Goal: Transaction & Acquisition: Purchase product/service

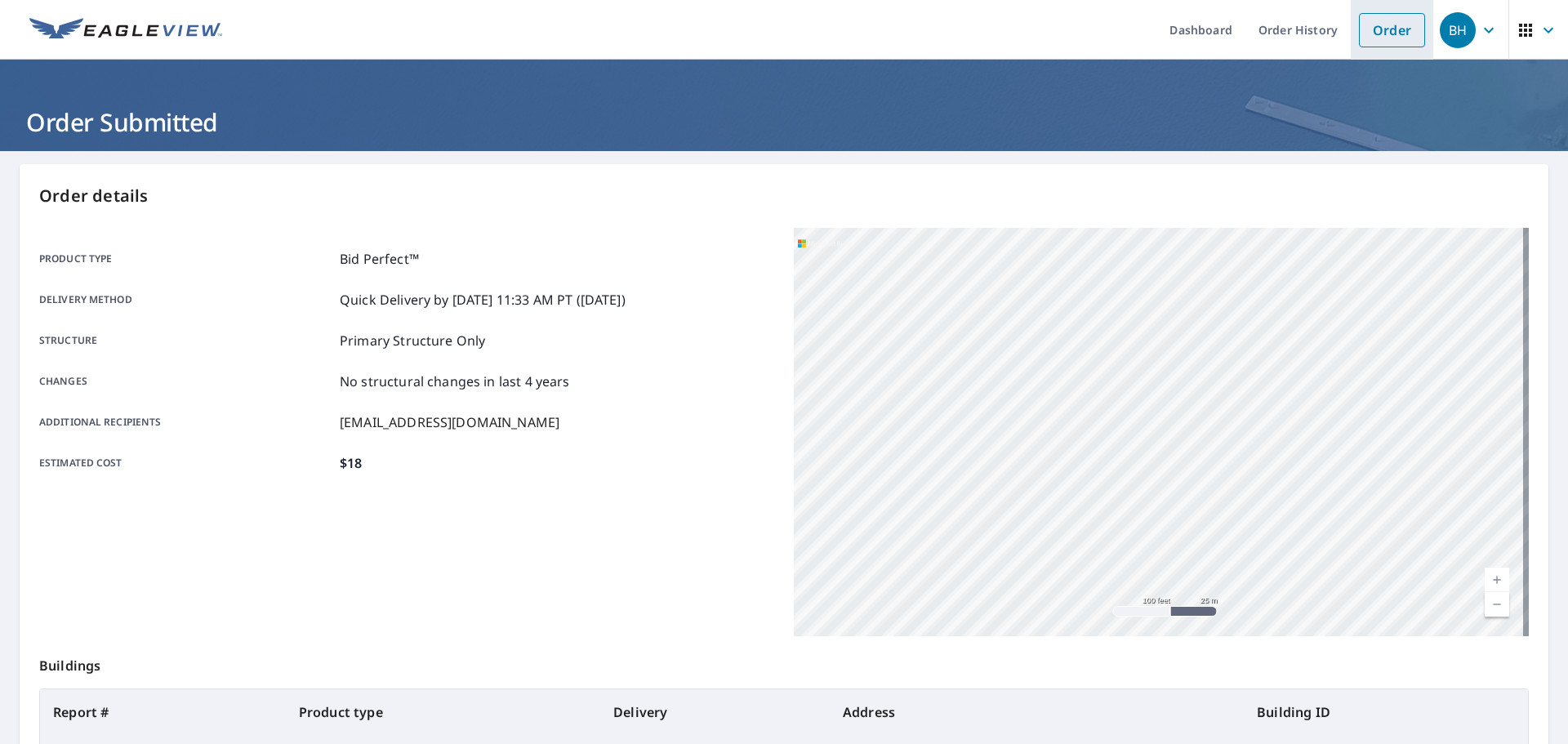
click at [1375, 25] on link "Order" at bounding box center [1392, 30] width 67 height 35
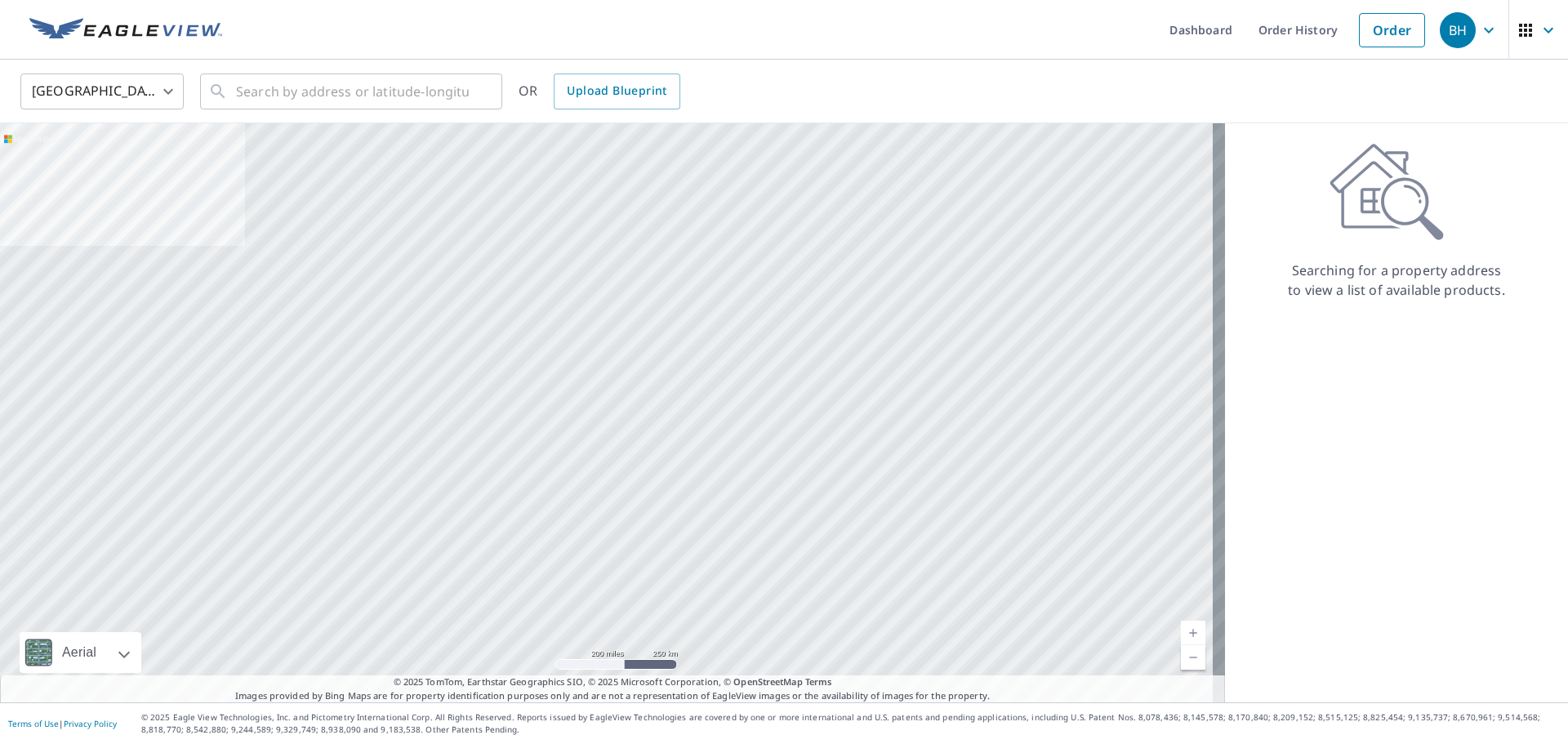
click at [280, 64] on div "United States [GEOGRAPHIC_DATA] ​ ​ OR Upload Blueprint" at bounding box center [784, 92] width 1568 height 64
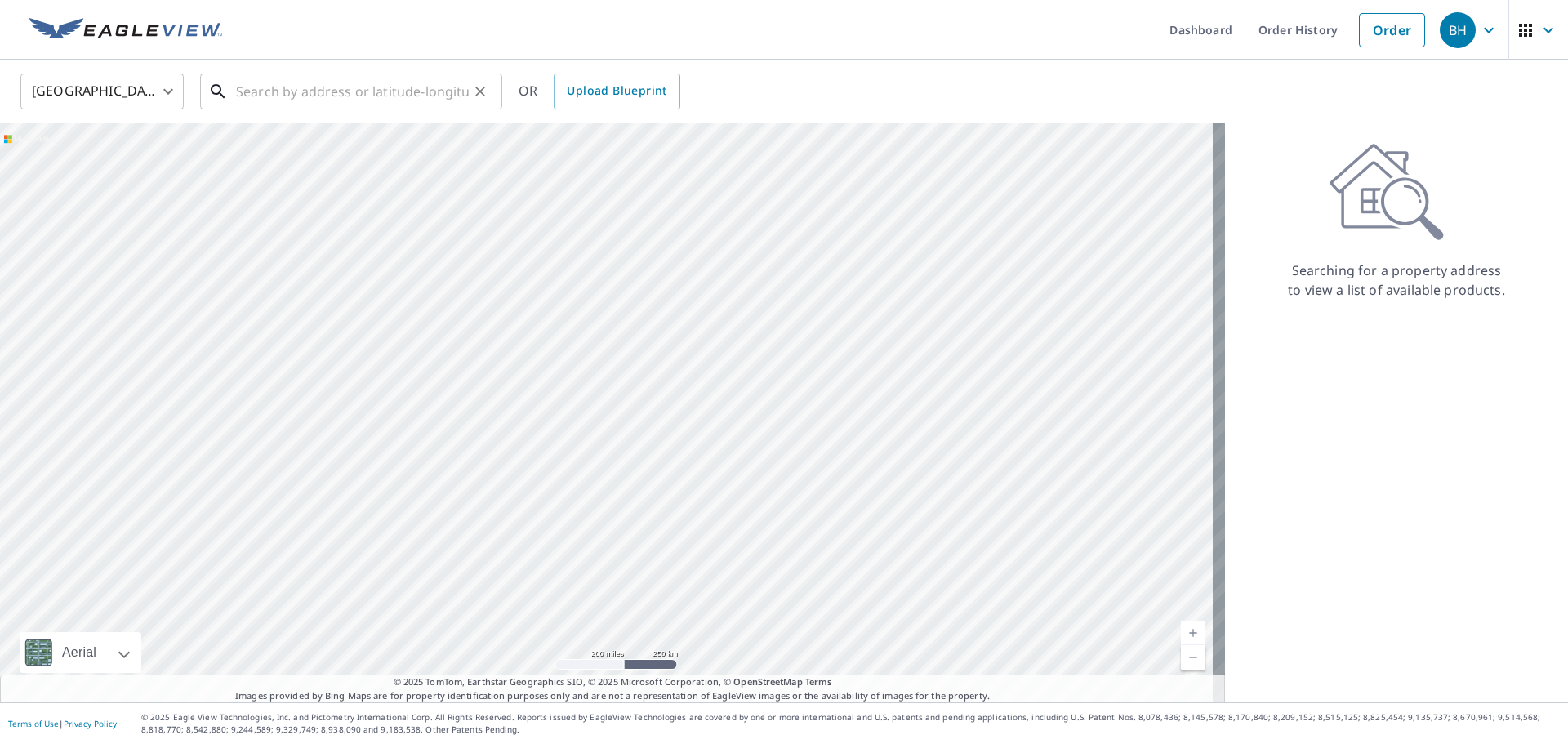
click at [276, 87] on input "text" at bounding box center [352, 91] width 233 height 45
paste input "[STREET_ADDRESS]"
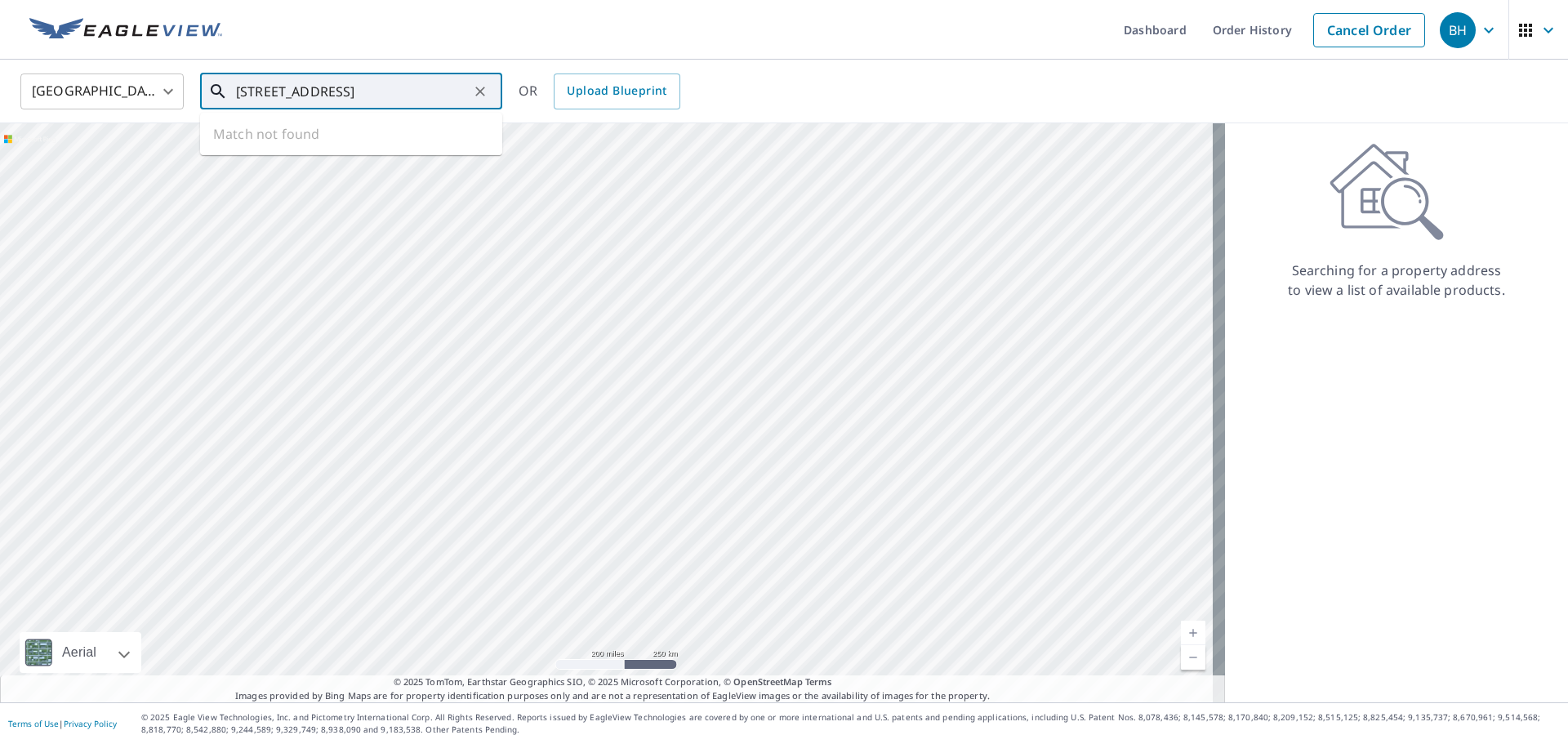
type input "[STREET_ADDRESS]"
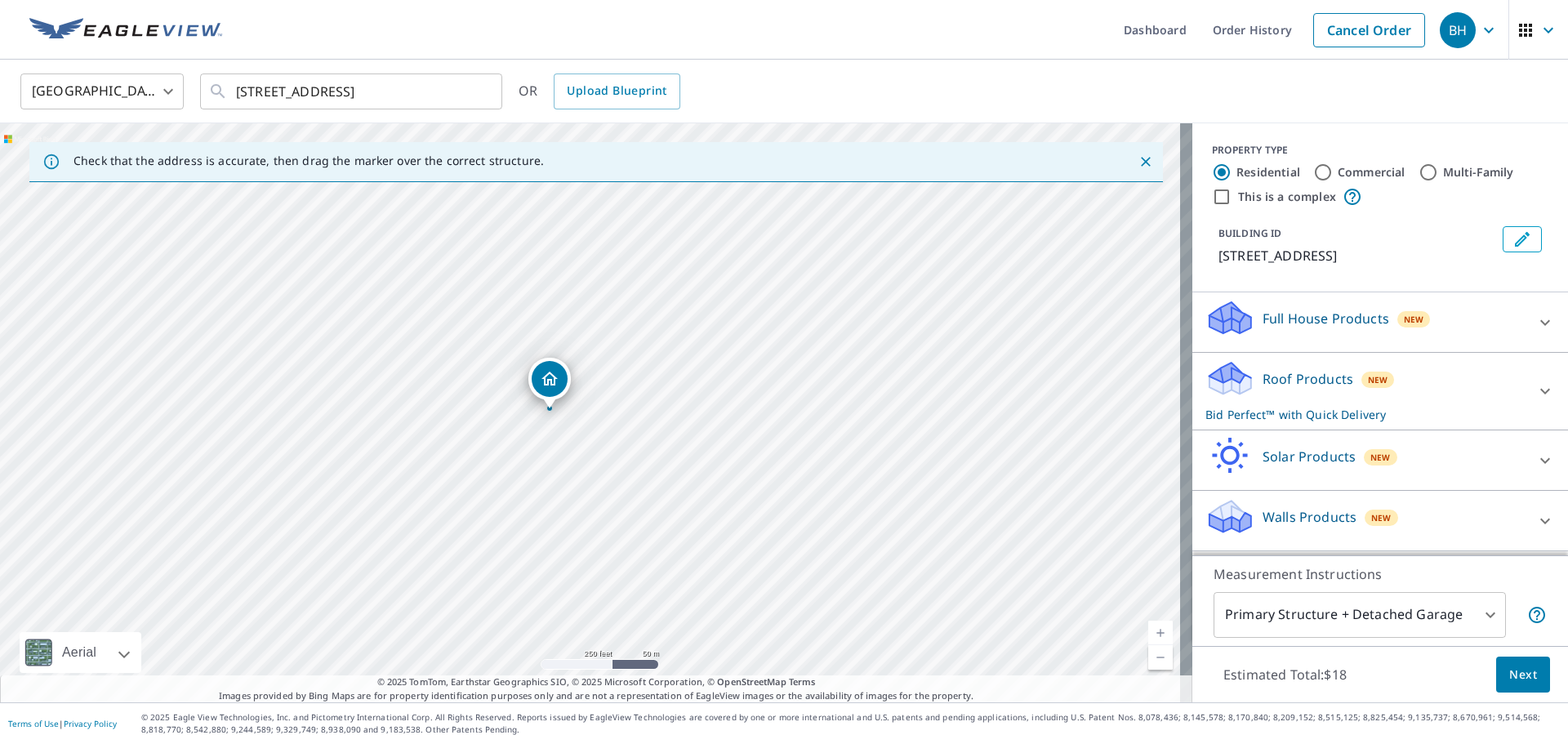
click at [572, 147] on div "Check that the address is accurate, then drag the marker over the correct struc…" at bounding box center [596, 162] width 1133 height 40
click at [789, 66] on div "United States [GEOGRAPHIC_DATA] ​ [STREET_ADDRESS] ​ OR Upload Blueprint" at bounding box center [784, 92] width 1568 height 64
click at [850, 412] on div "[STREET_ADDRESS]" at bounding box center [596, 412] width 1192 height 579
click at [680, 255] on div at bounding box center [680, 254] width 7 height 7
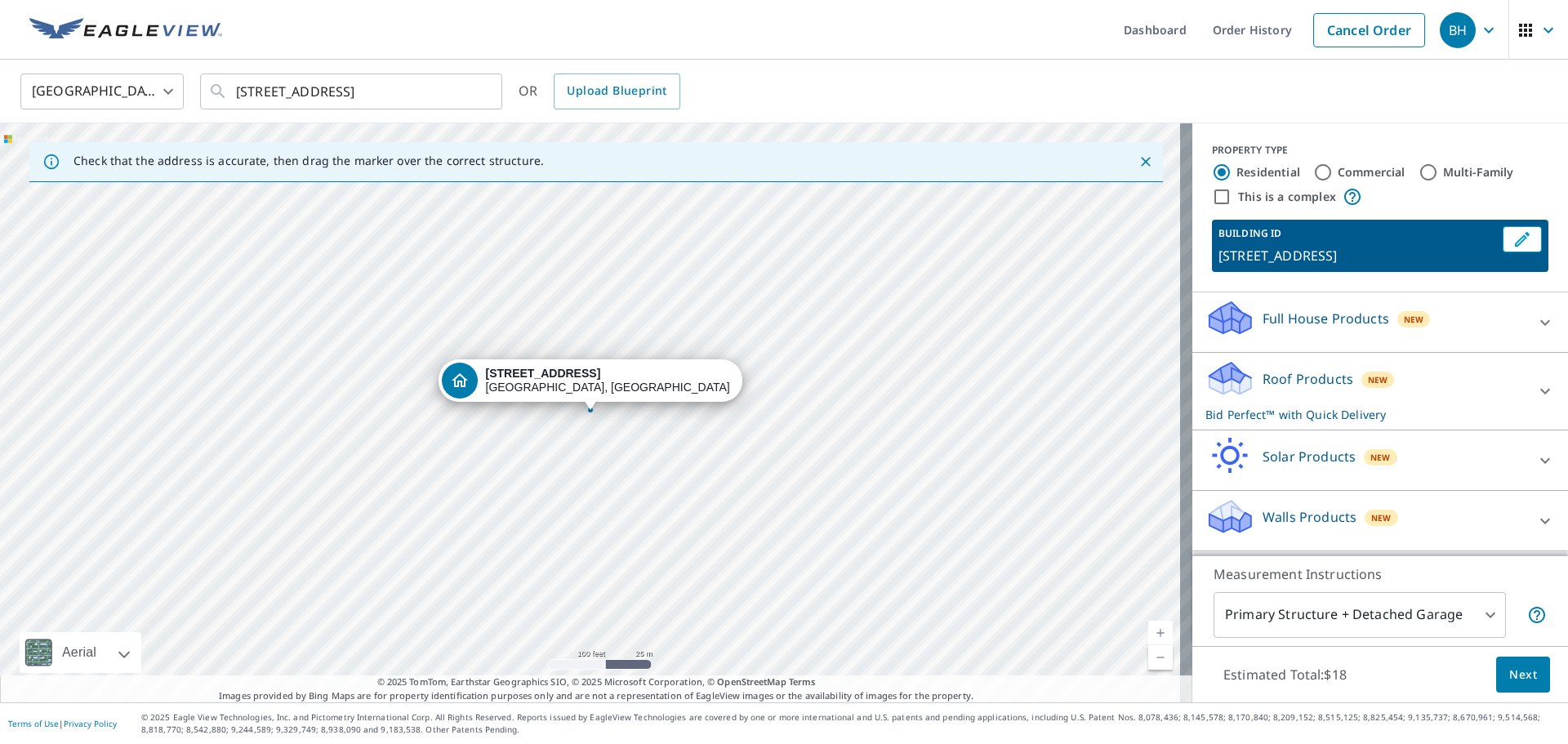
click at [1536, 523] on icon at bounding box center [1544, 521] width 19 height 19
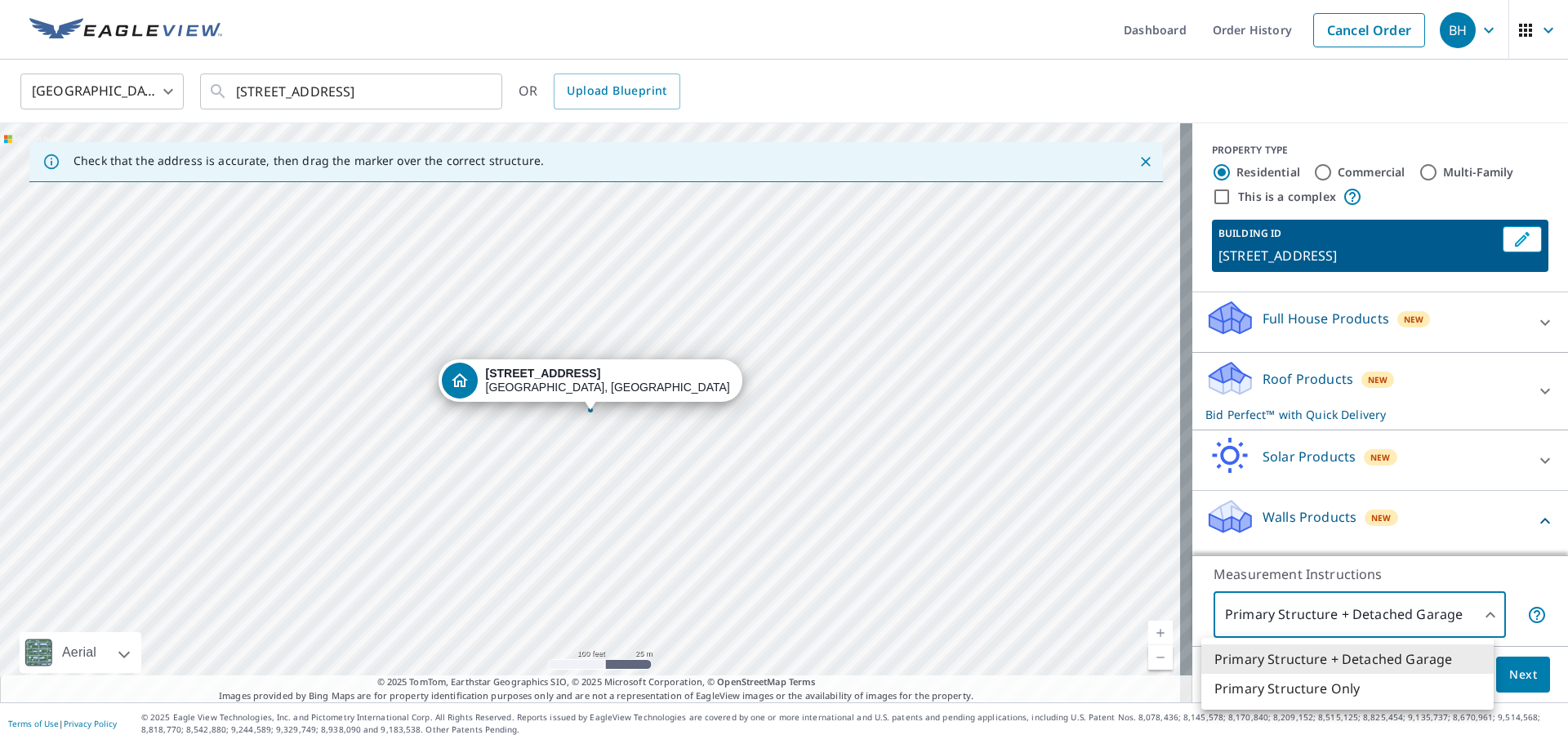
click at [1487, 606] on body "BH BH Dashboard Order History Cancel Order BH [GEOGRAPHIC_DATA] [GEOGRAPHIC_DAT…" at bounding box center [784, 372] width 1568 height 744
click at [1356, 688] on li "Primary Structure Only" at bounding box center [1347, 688] width 292 height 29
type input "2"
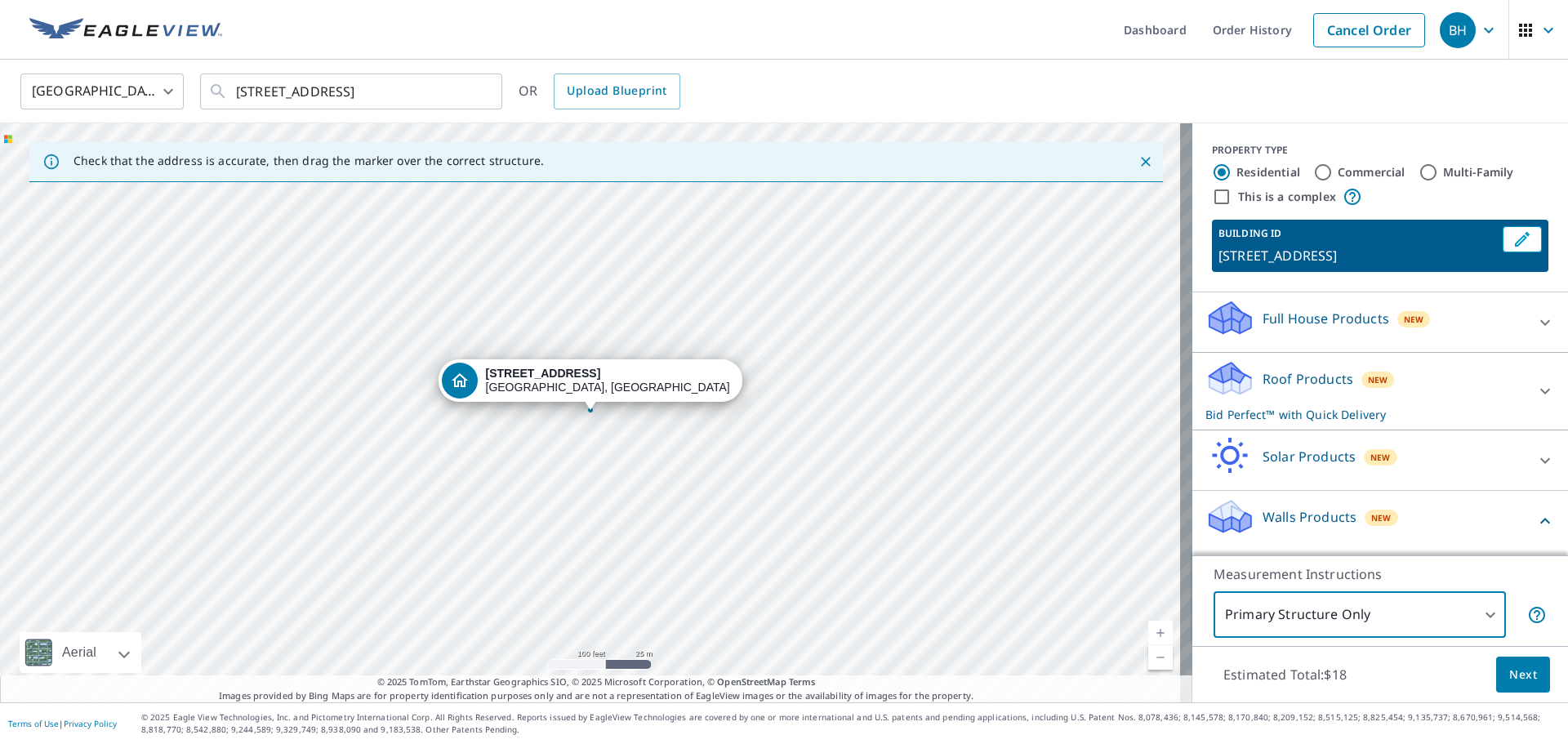
click at [1515, 675] on span "Next" at bounding box center [1523, 675] width 28 height 20
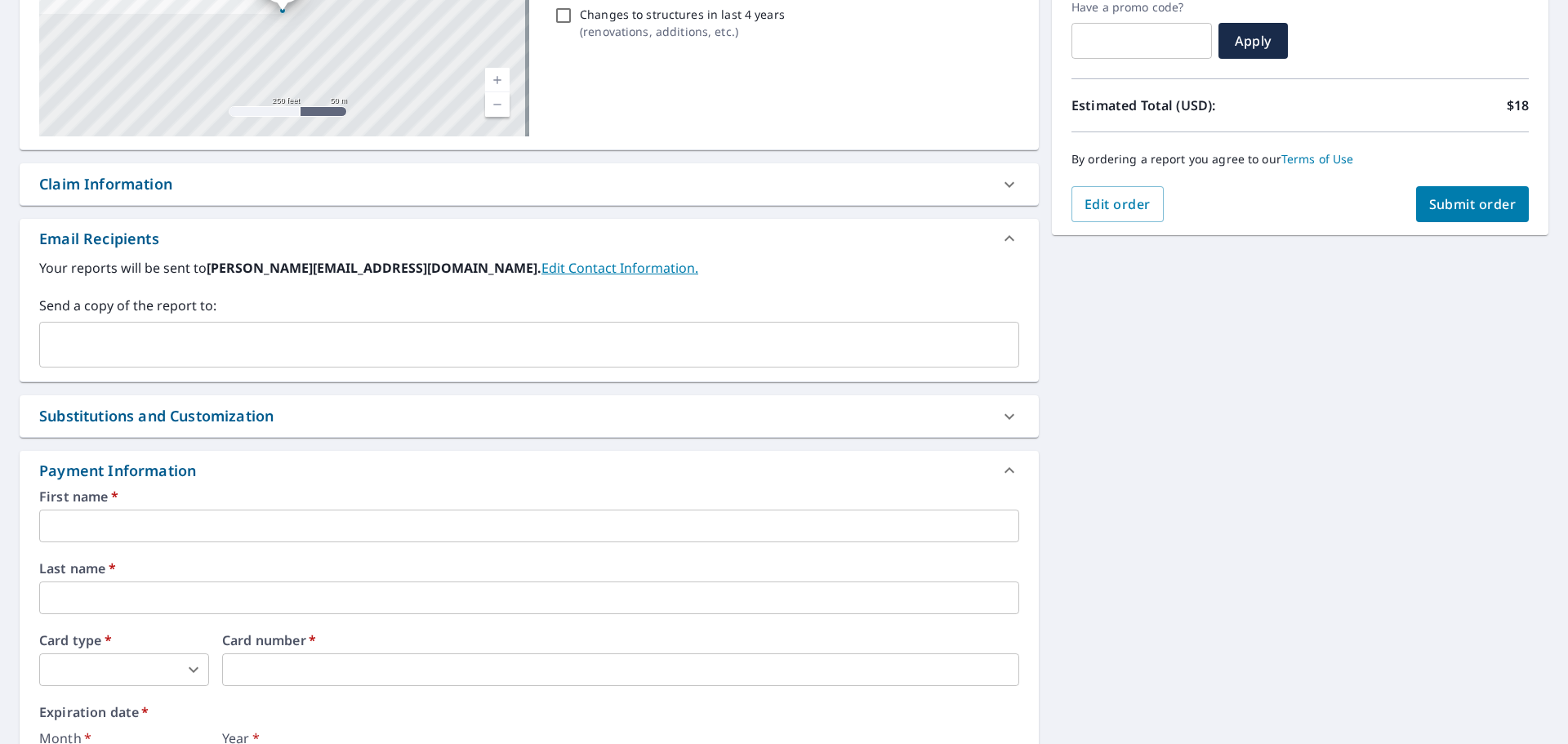
scroll to position [327, 0]
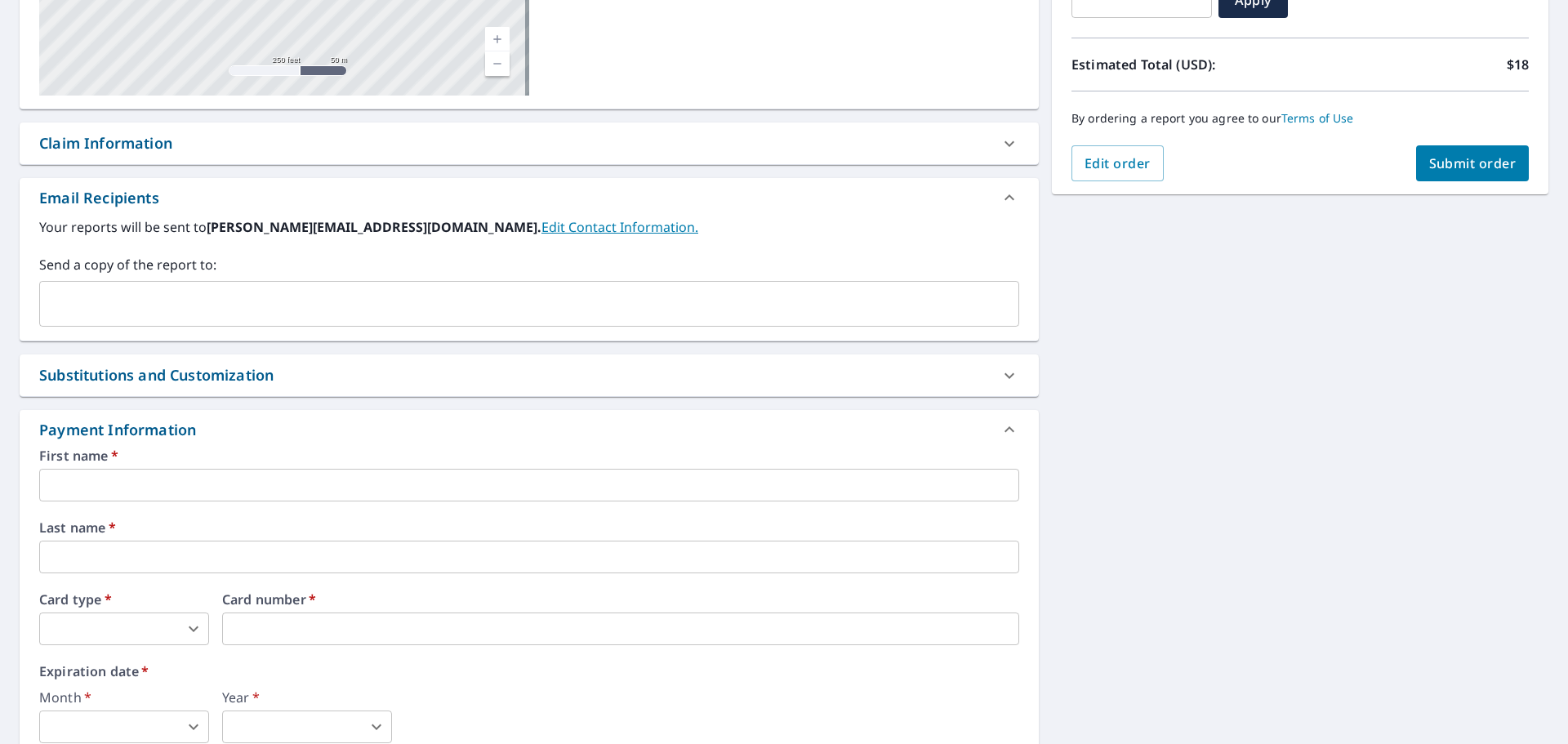
click at [150, 481] on input "text" at bounding box center [529, 484] width 980 height 33
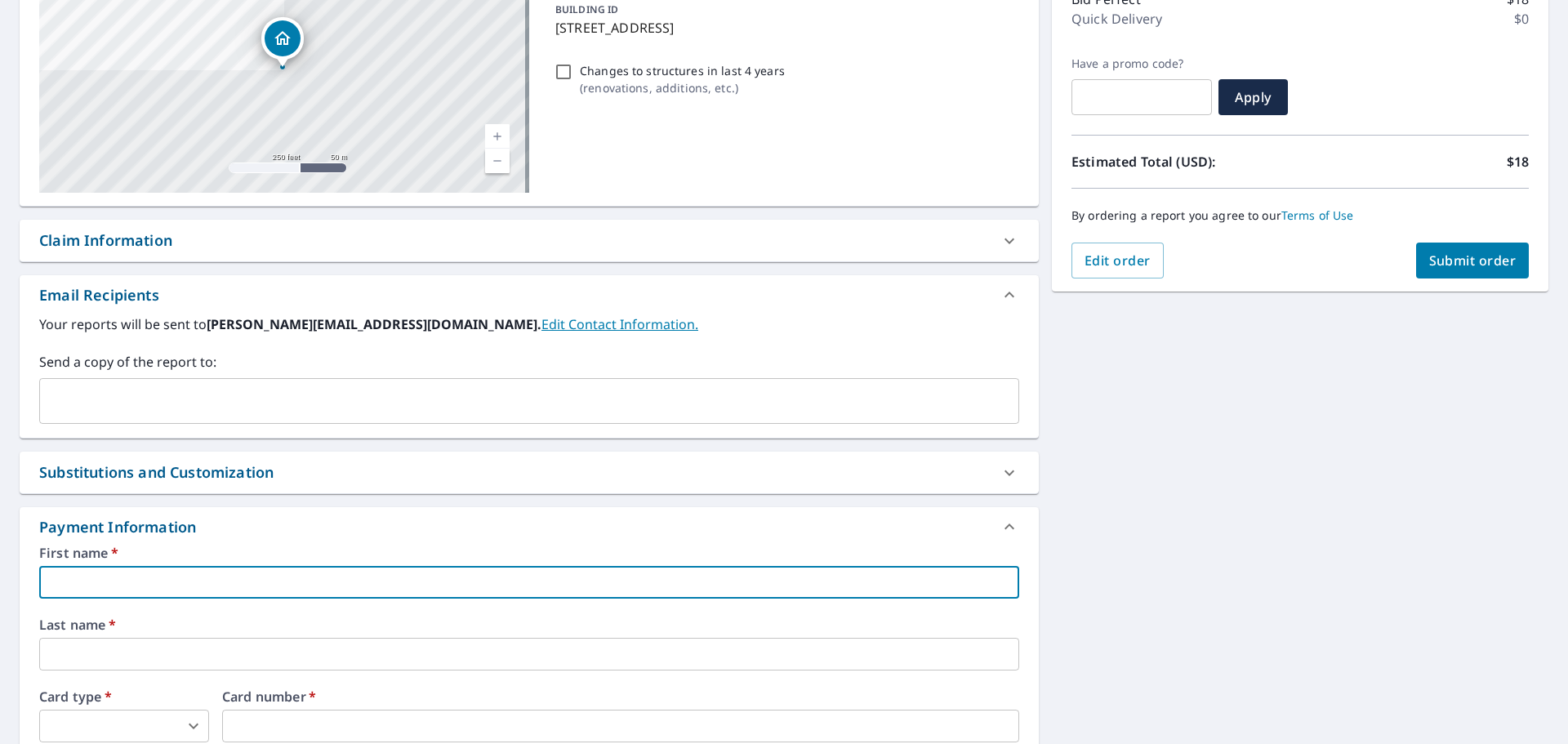
scroll to position [245, 0]
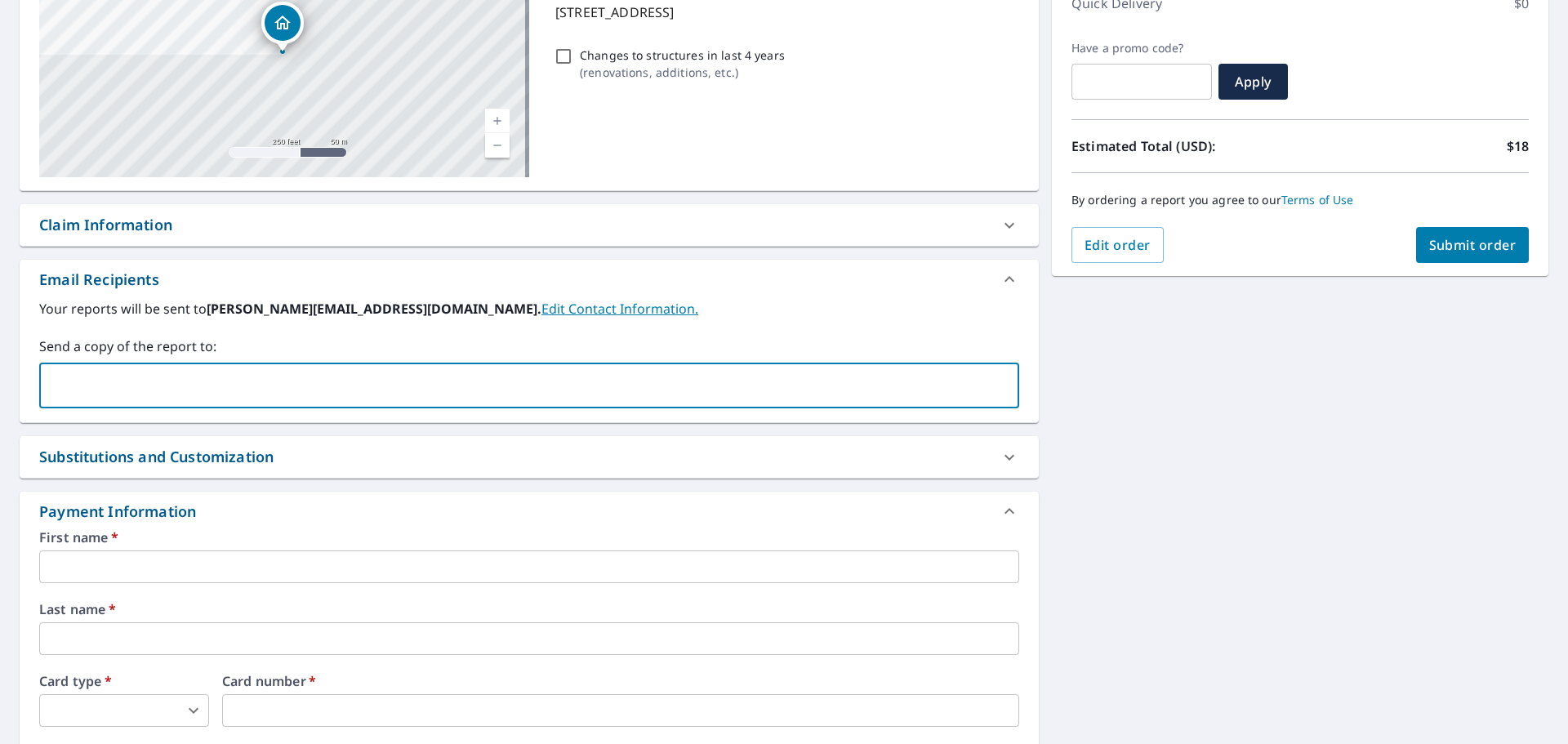
click at [160, 377] on input "text" at bounding box center [516, 385] width 940 height 31
type input "[EMAIL_ADDRESS][DOMAIN_NAME]"
type input "[PERSON_NAME]"
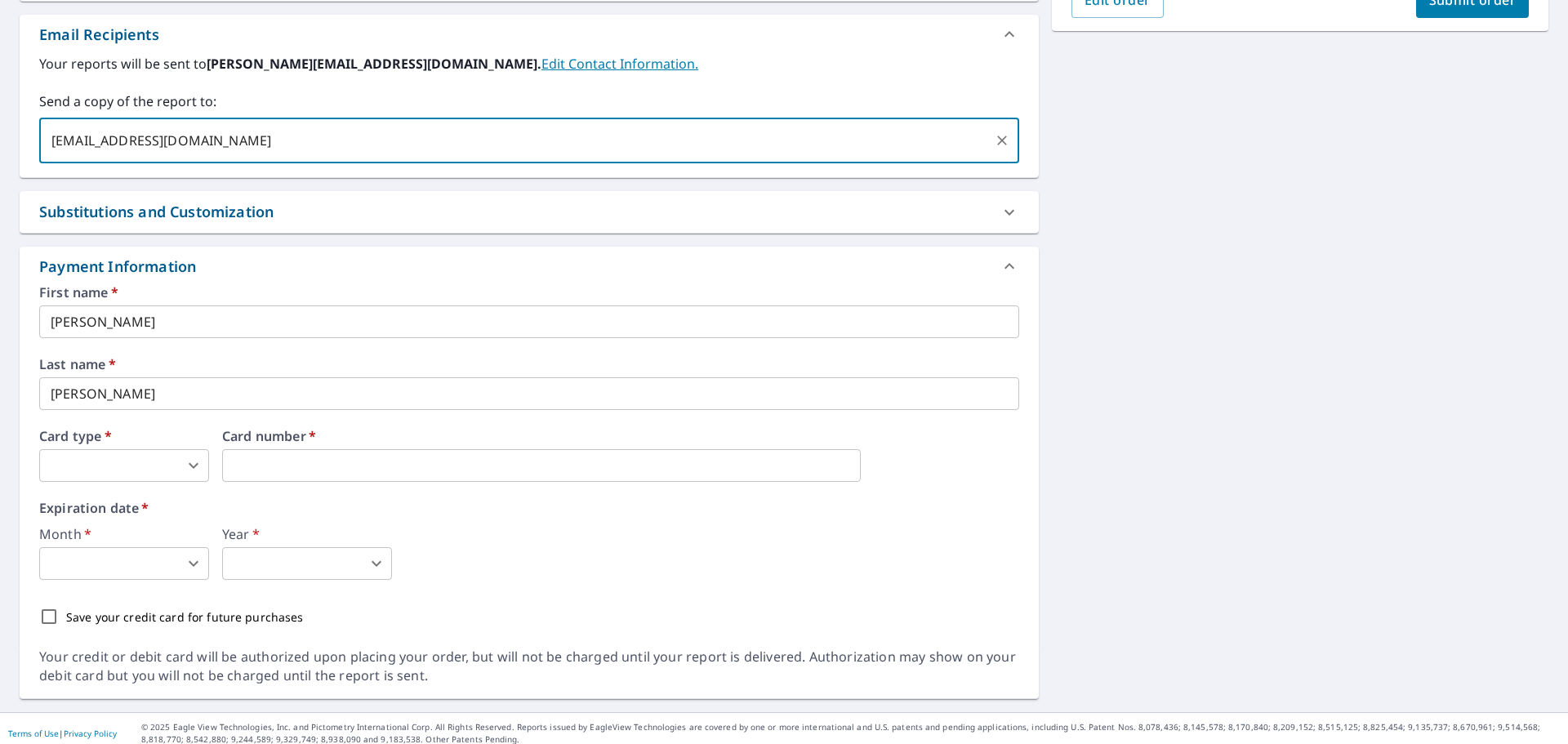
scroll to position [500, 0]
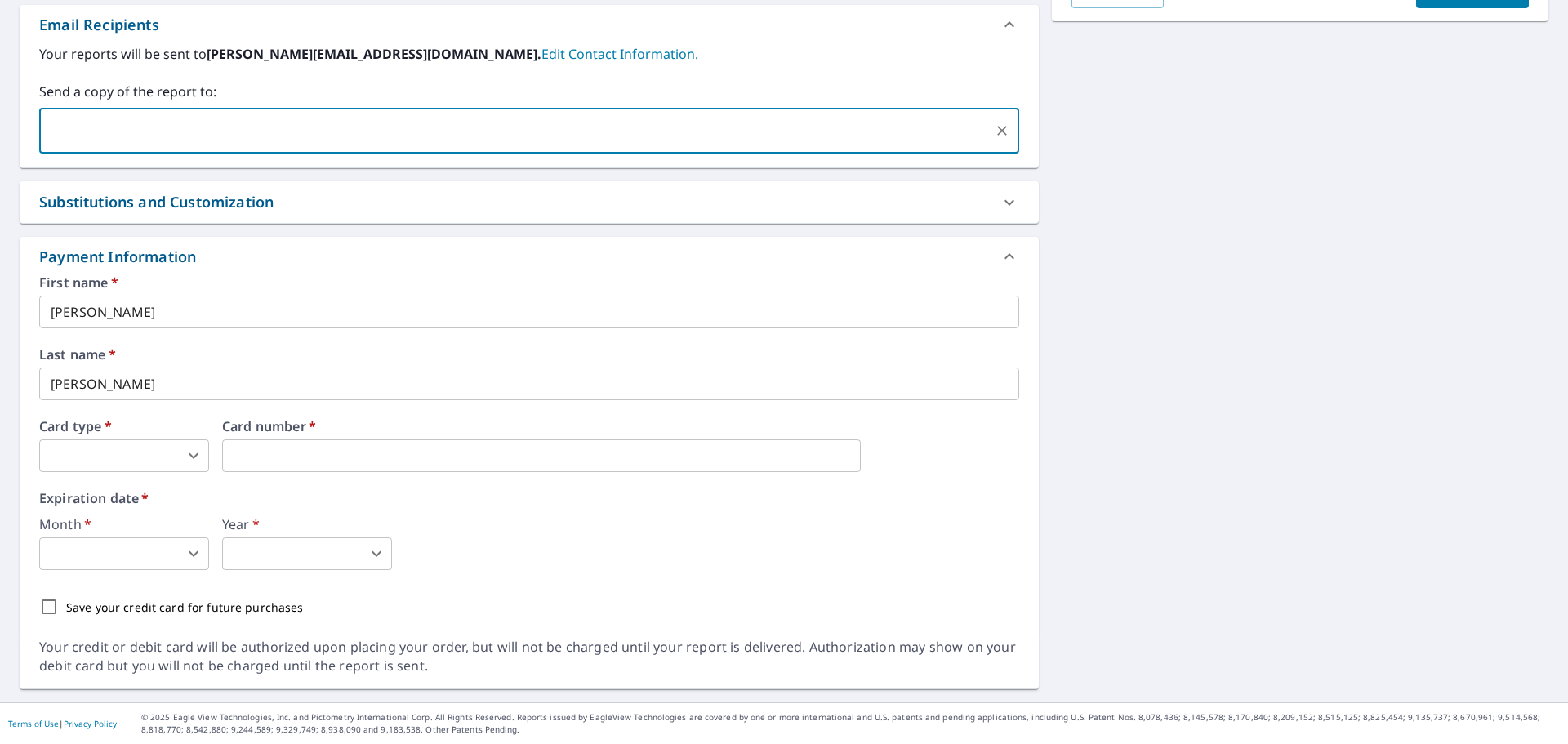
click at [107, 449] on body "BH BH Dashboard Order History Cancel Order BH Dashboard / Finalize Order Finali…" at bounding box center [784, 372] width 1568 height 744
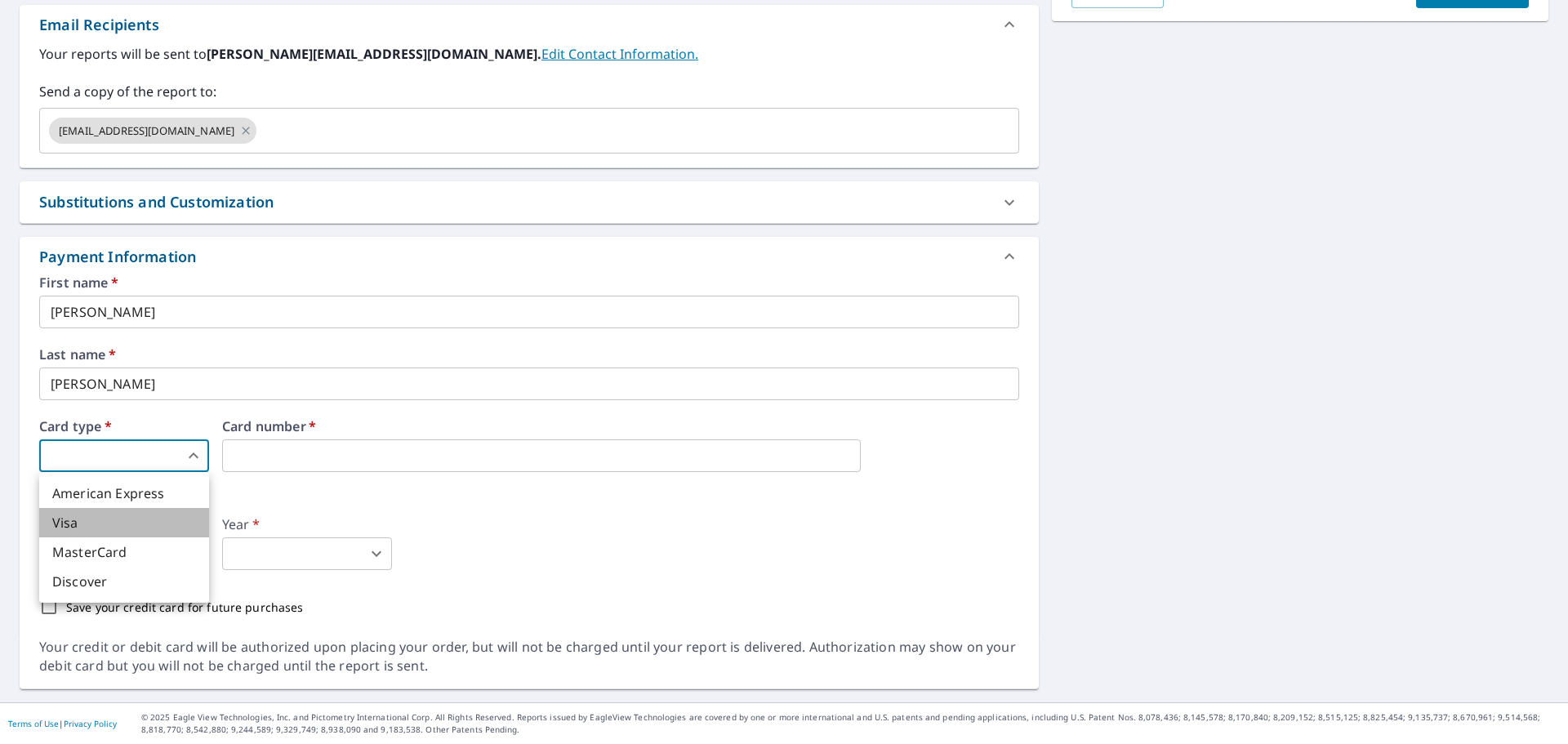
click at [108, 516] on li "Visa" at bounding box center [125, 522] width 170 height 29
type input "2"
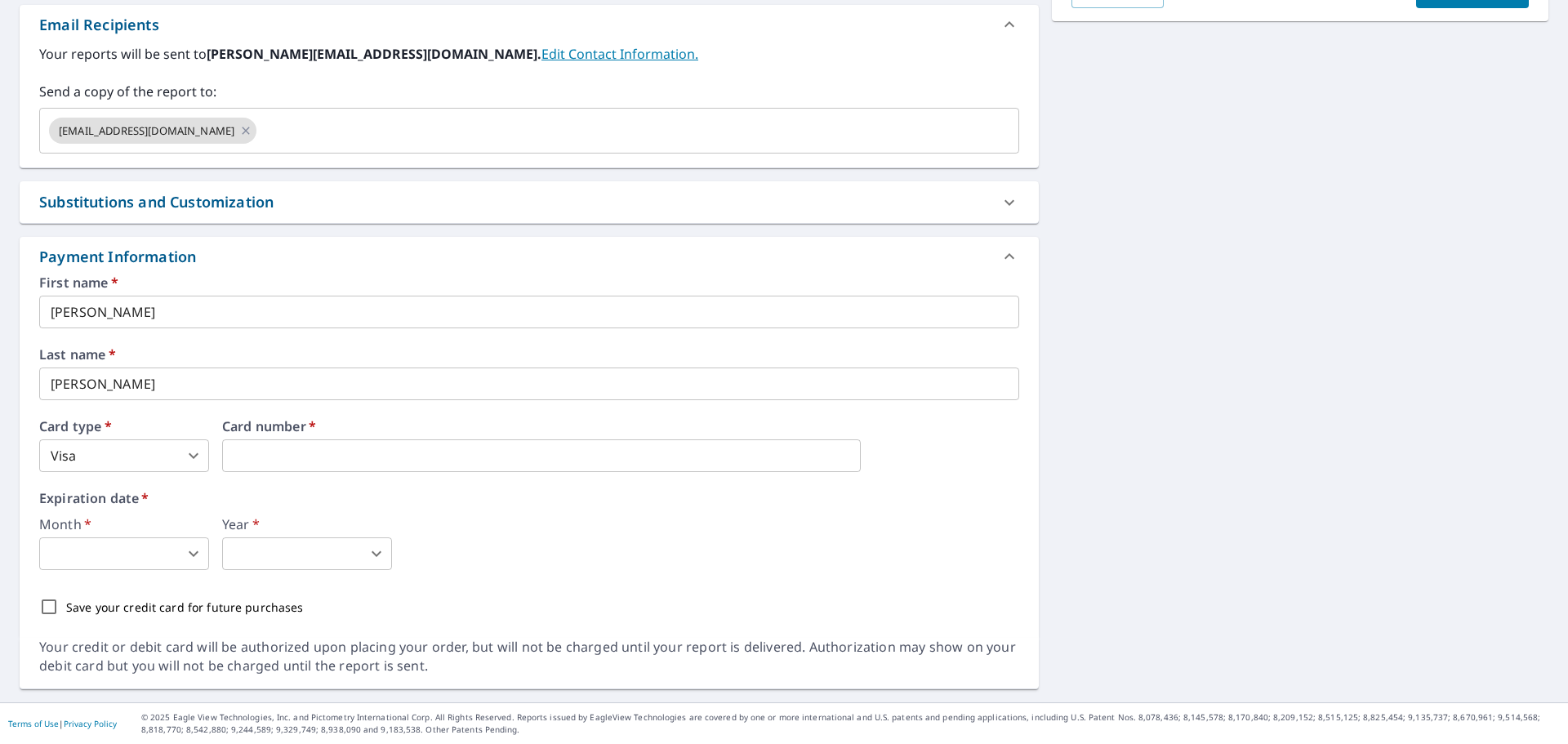
click at [392, 438] on div "Card number   *" at bounding box center [621, 446] width 797 height 52
click at [120, 555] on body "BH BH Dashboard Order History Cancel Order BH Dashboard / Finalize Order Finali…" at bounding box center [784, 372] width 1568 height 744
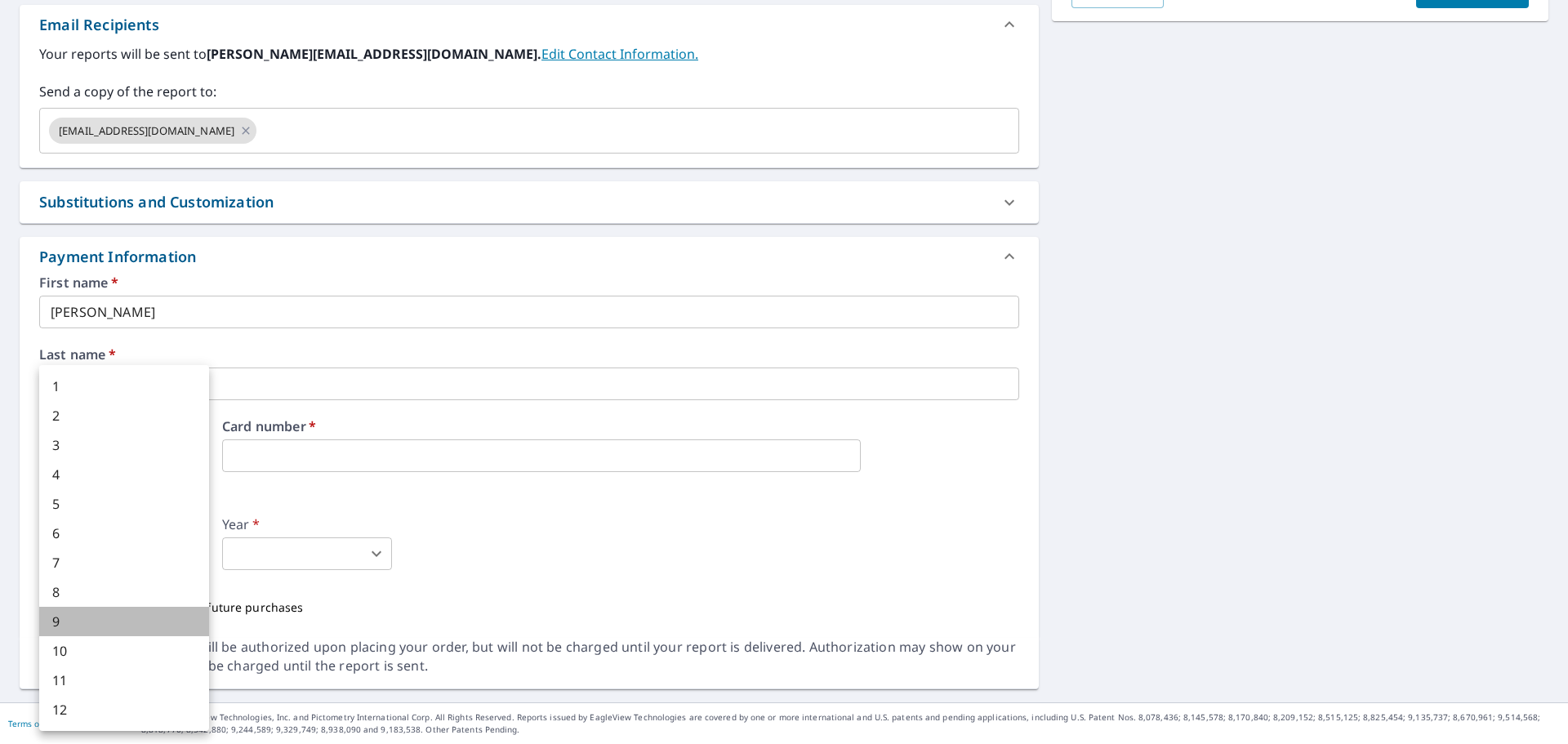
click at [78, 624] on li "9" at bounding box center [125, 621] width 170 height 29
type input "9"
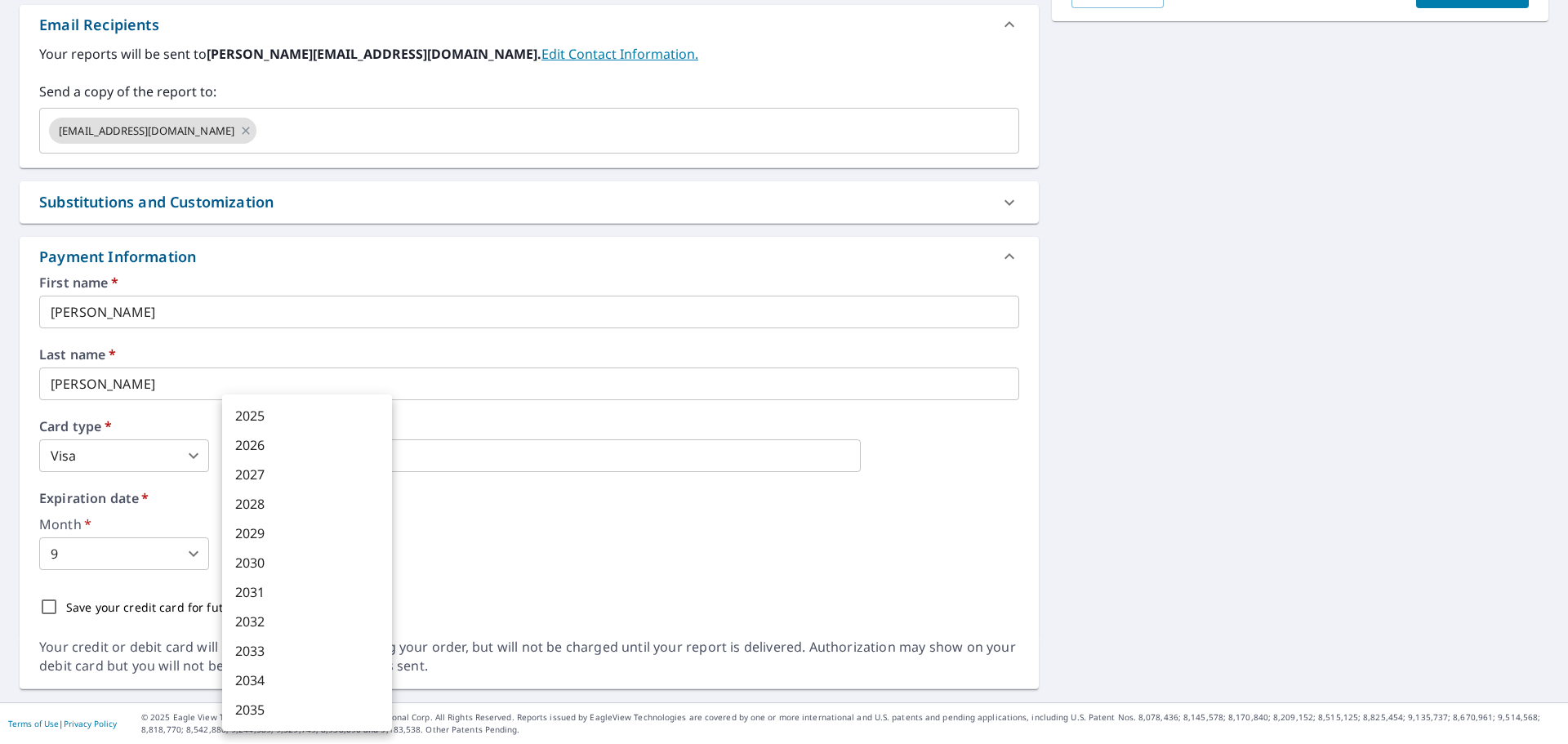
click at [277, 558] on body "BH BH Dashboard Order History Cancel Order BH Dashboard / Finalize Order Finali…" at bounding box center [784, 372] width 1568 height 744
click at [272, 473] on li "2027" at bounding box center [308, 474] width 170 height 29
type input "2027"
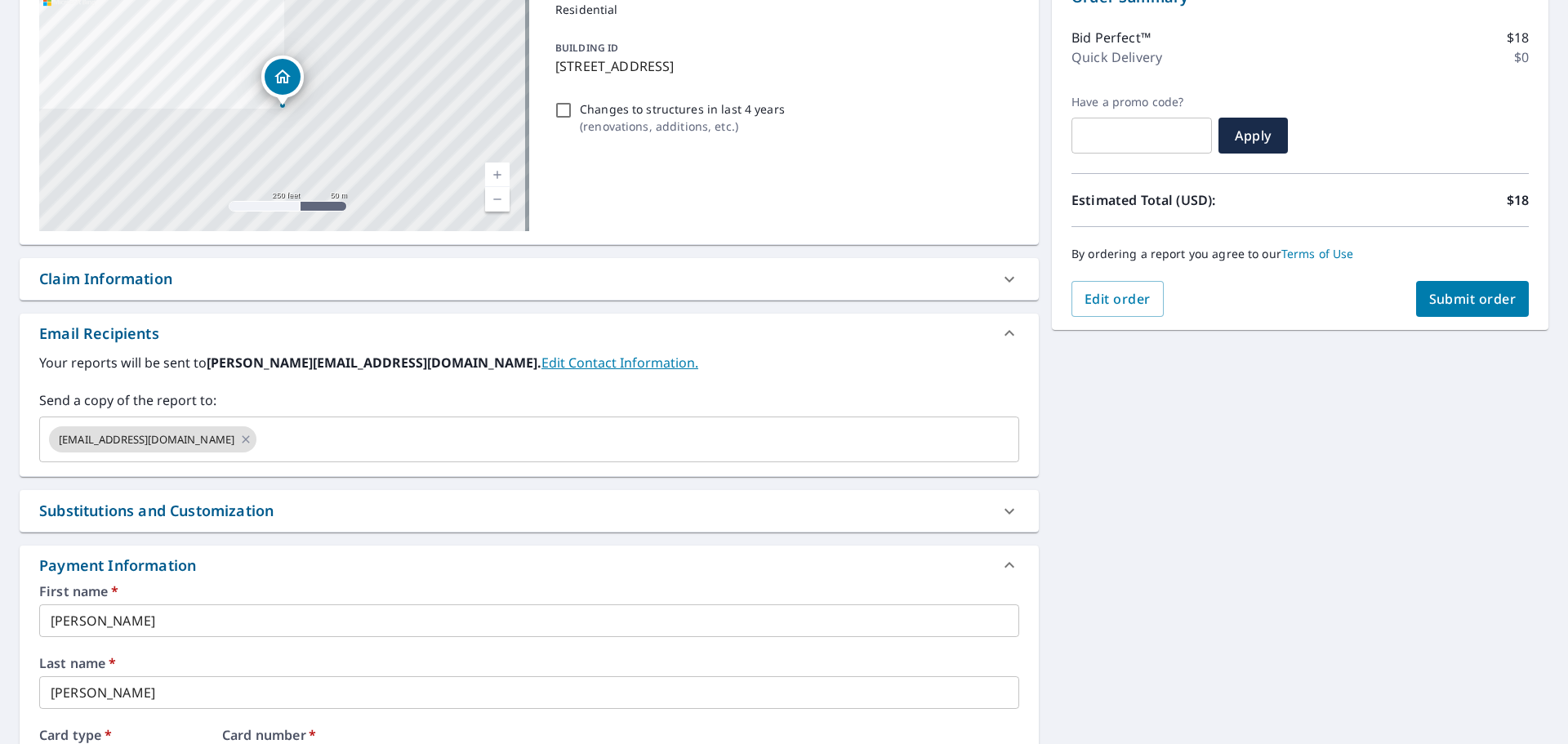
scroll to position [92, 0]
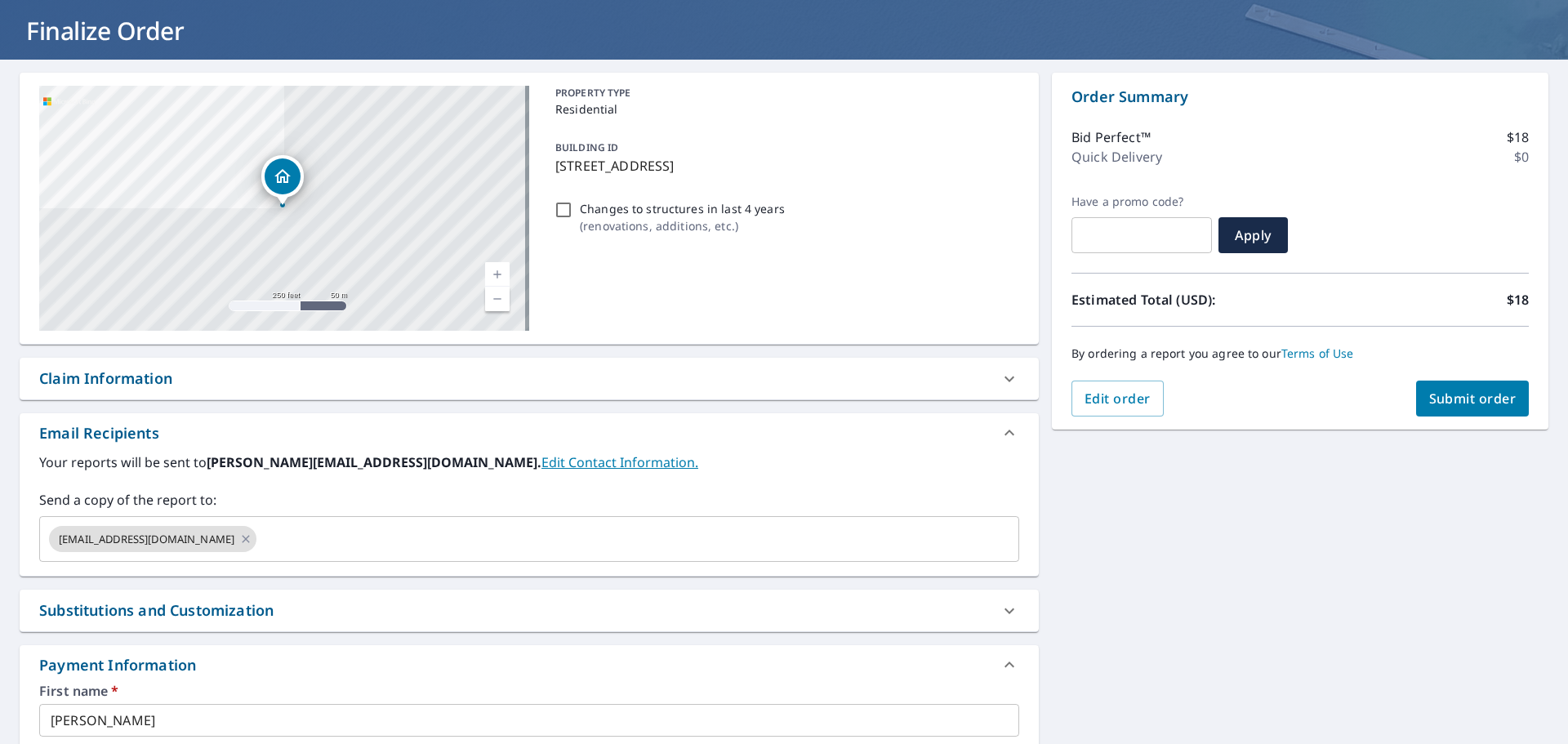
click at [1470, 399] on span "Submit order" at bounding box center [1473, 398] width 88 height 18
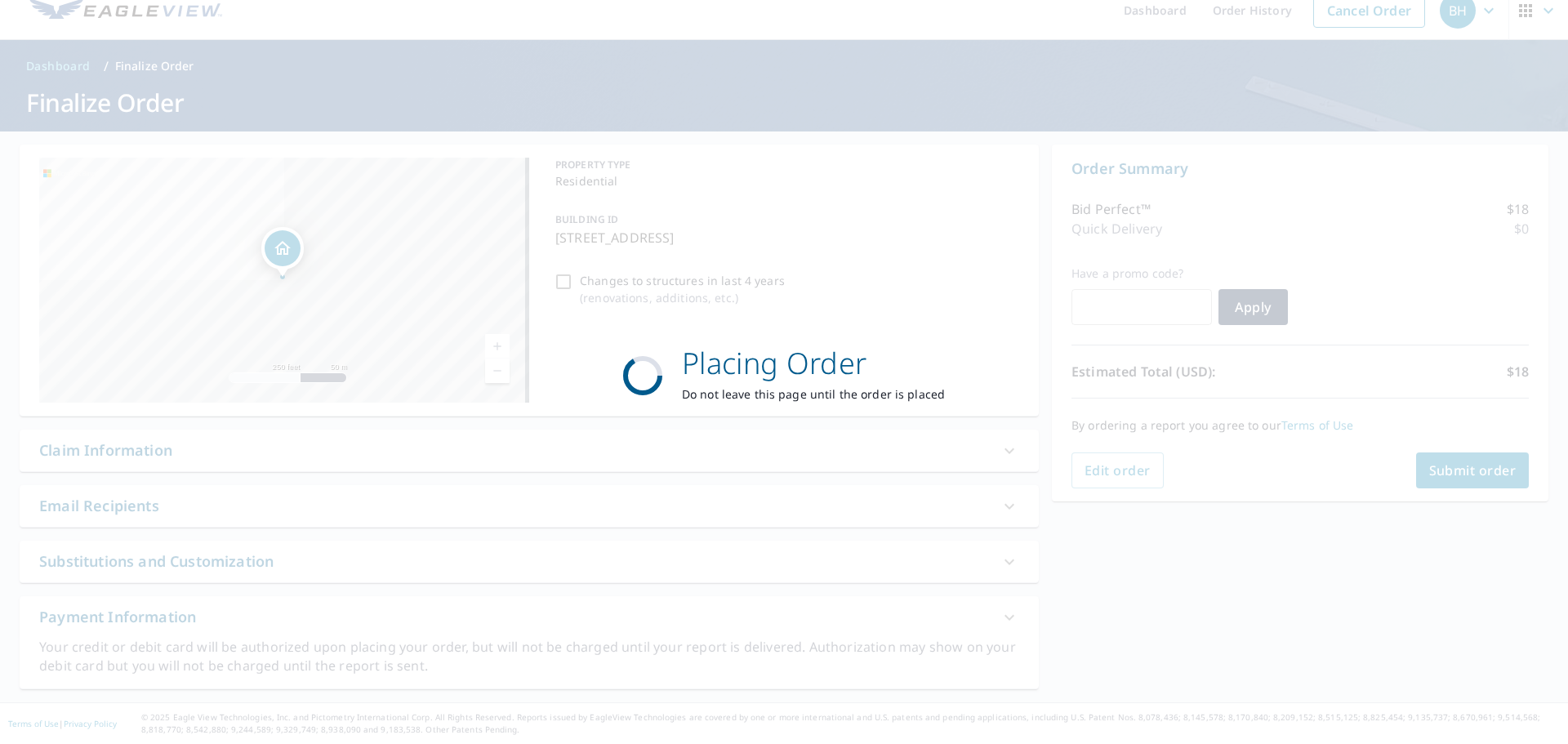
scroll to position [19, 0]
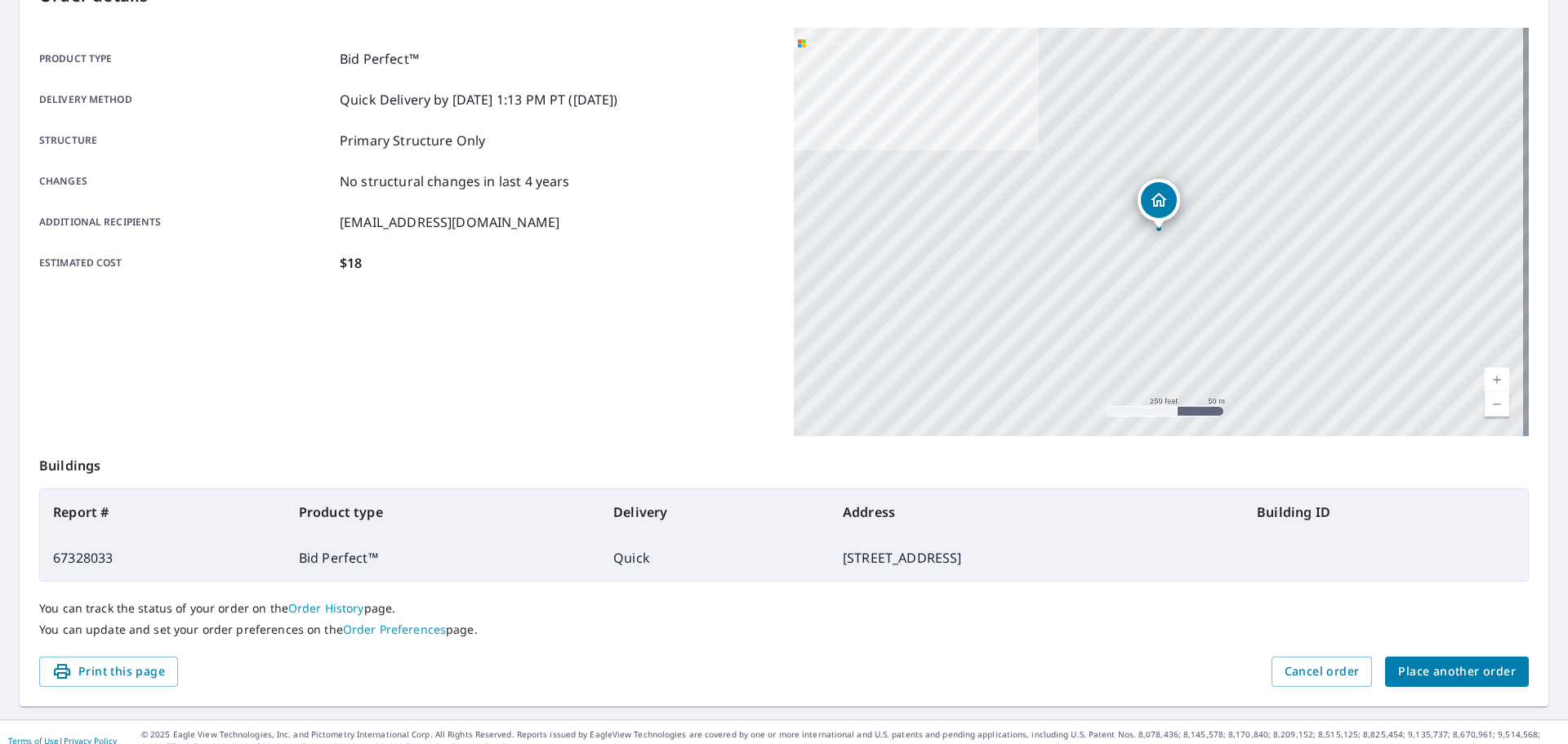
scroll to position [217, 0]
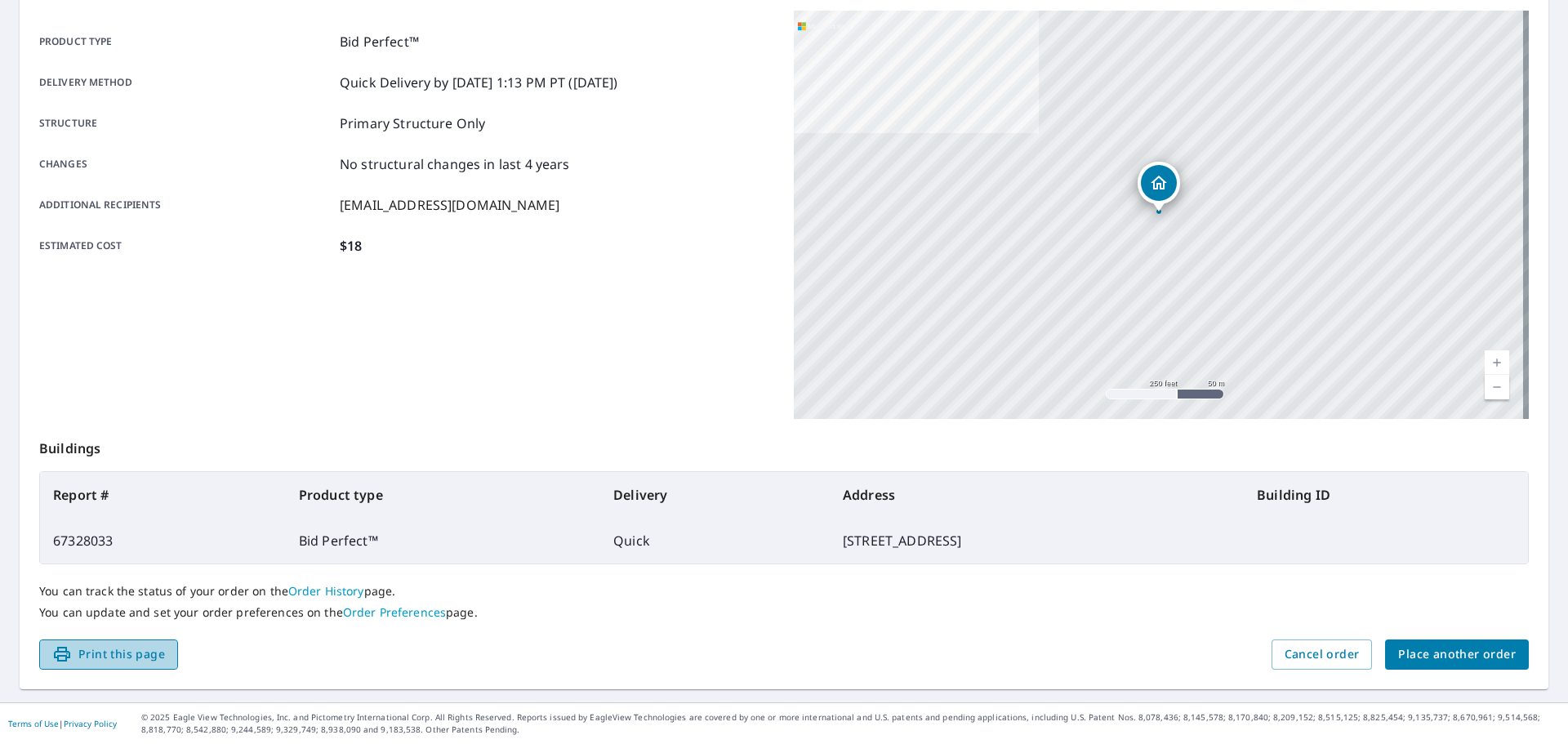
click at [131, 664] on span "Print this page" at bounding box center [109, 655] width 113 height 20
